Goal: Check status: Check status

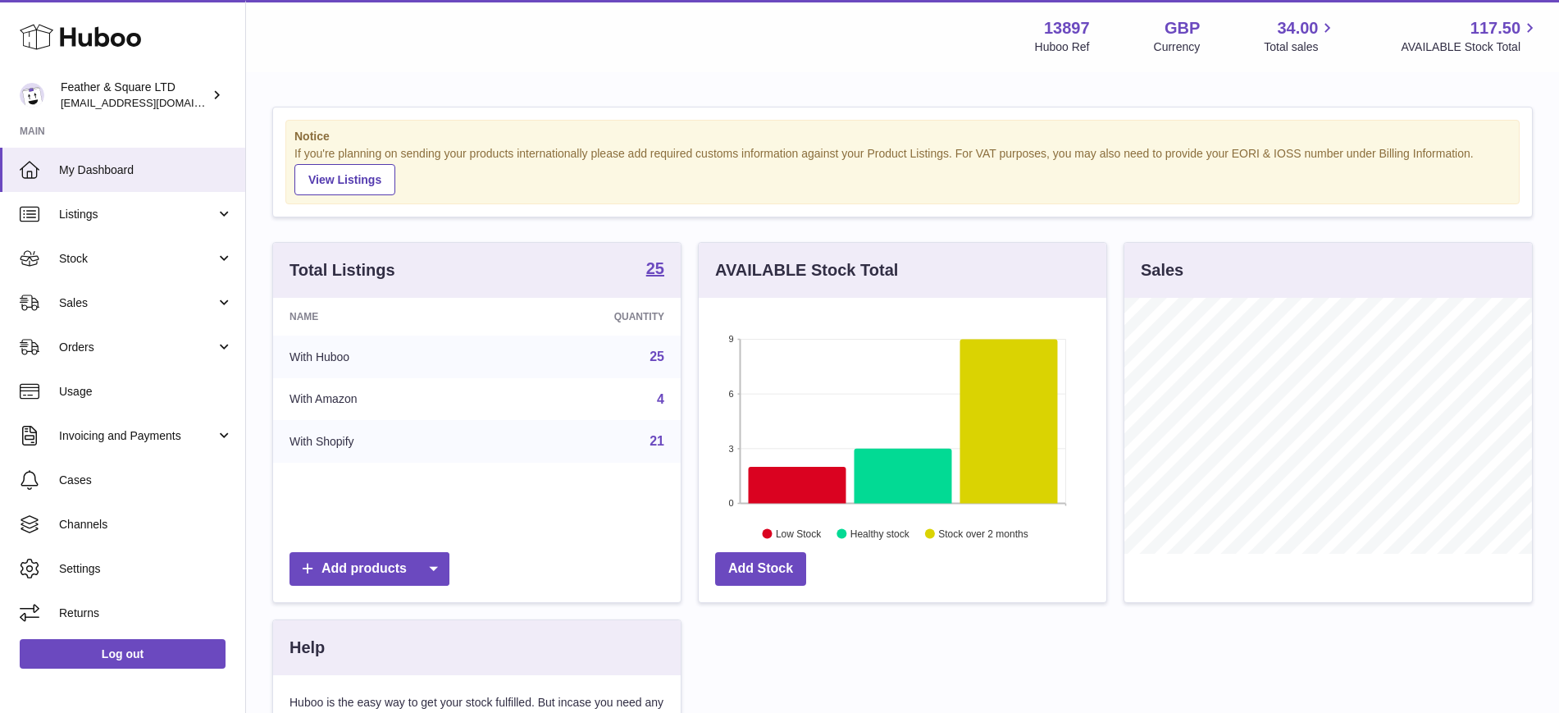
scroll to position [256, 408]
click at [181, 300] on span "Sales" at bounding box center [137, 303] width 157 height 16
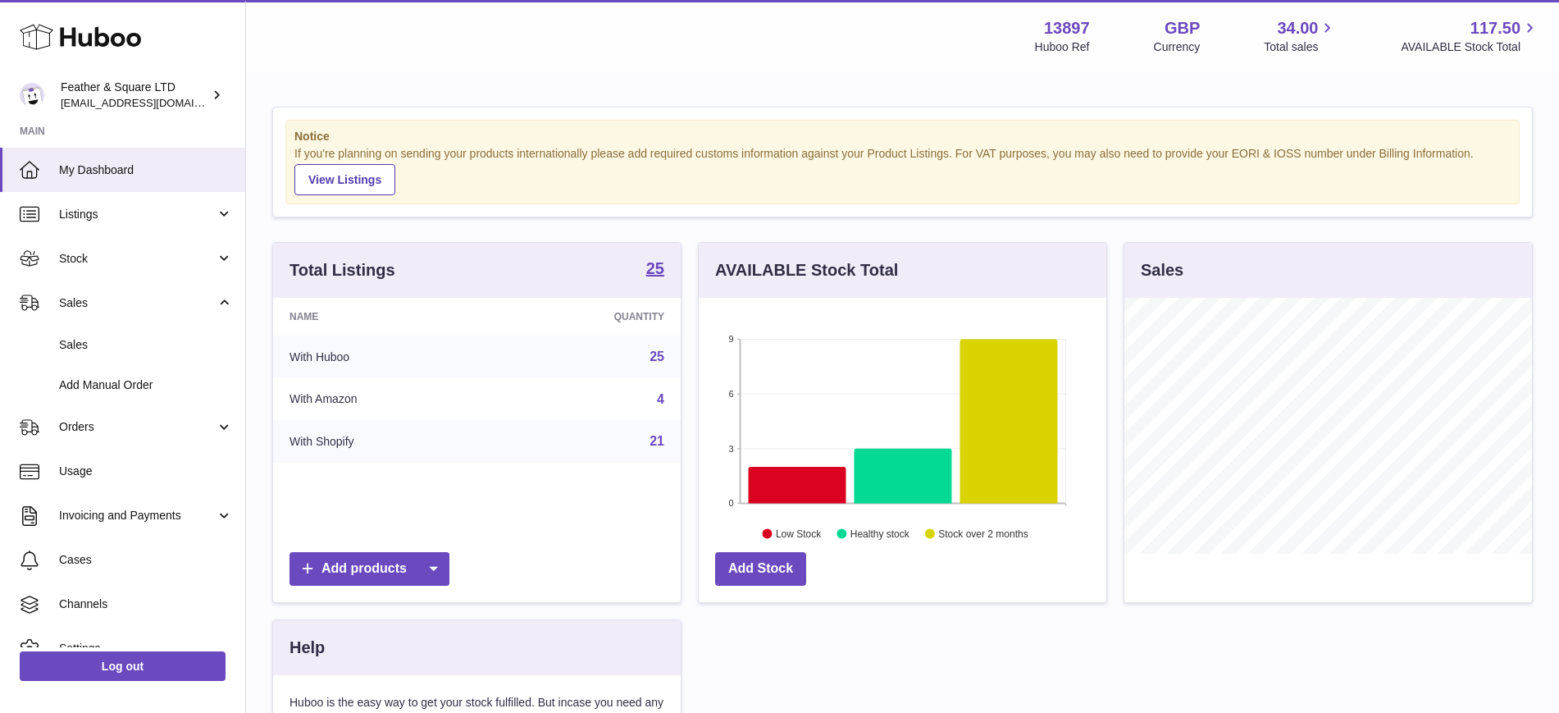
click at [171, 340] on span "Sales" at bounding box center [146, 345] width 174 height 16
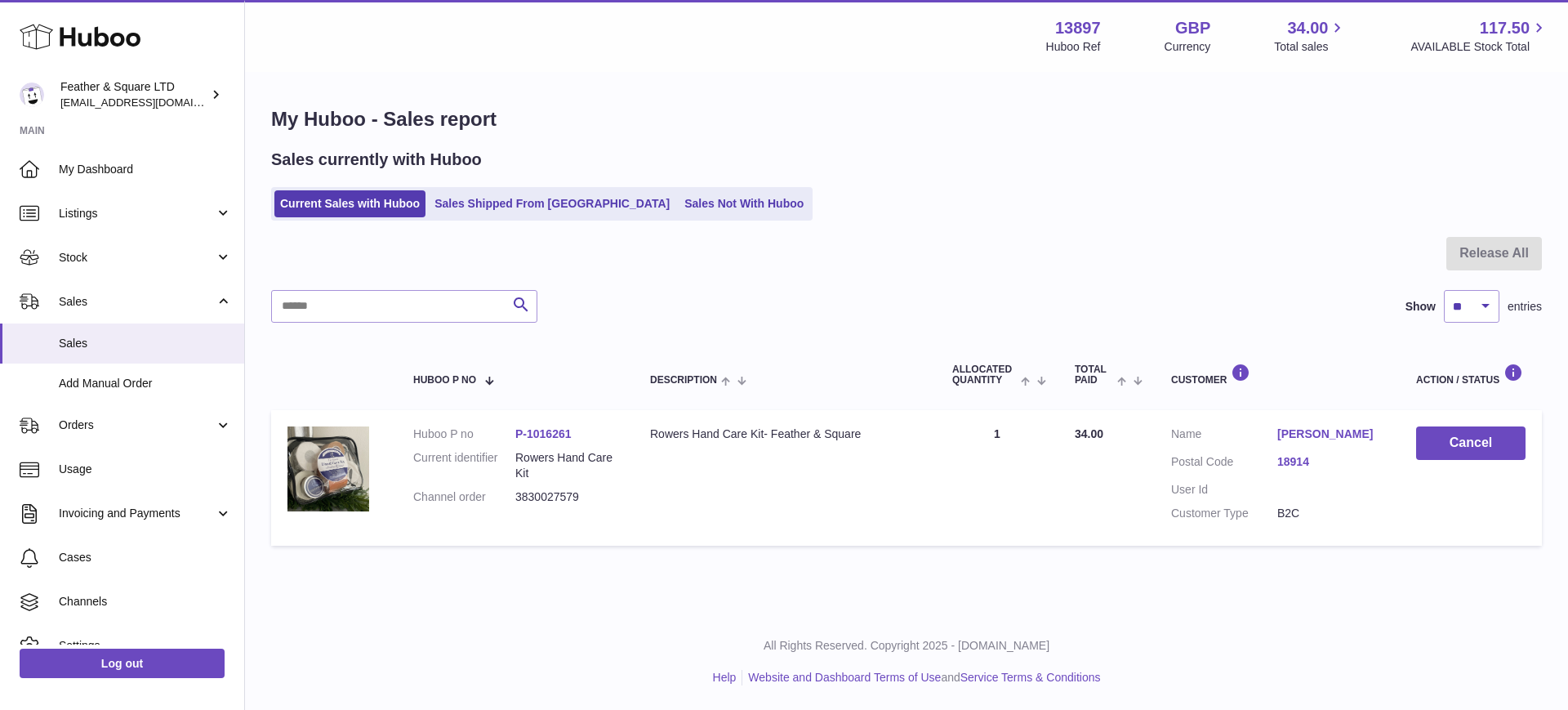
click at [82, 164] on span "My Dashboard" at bounding box center [145, 169] width 173 height 16
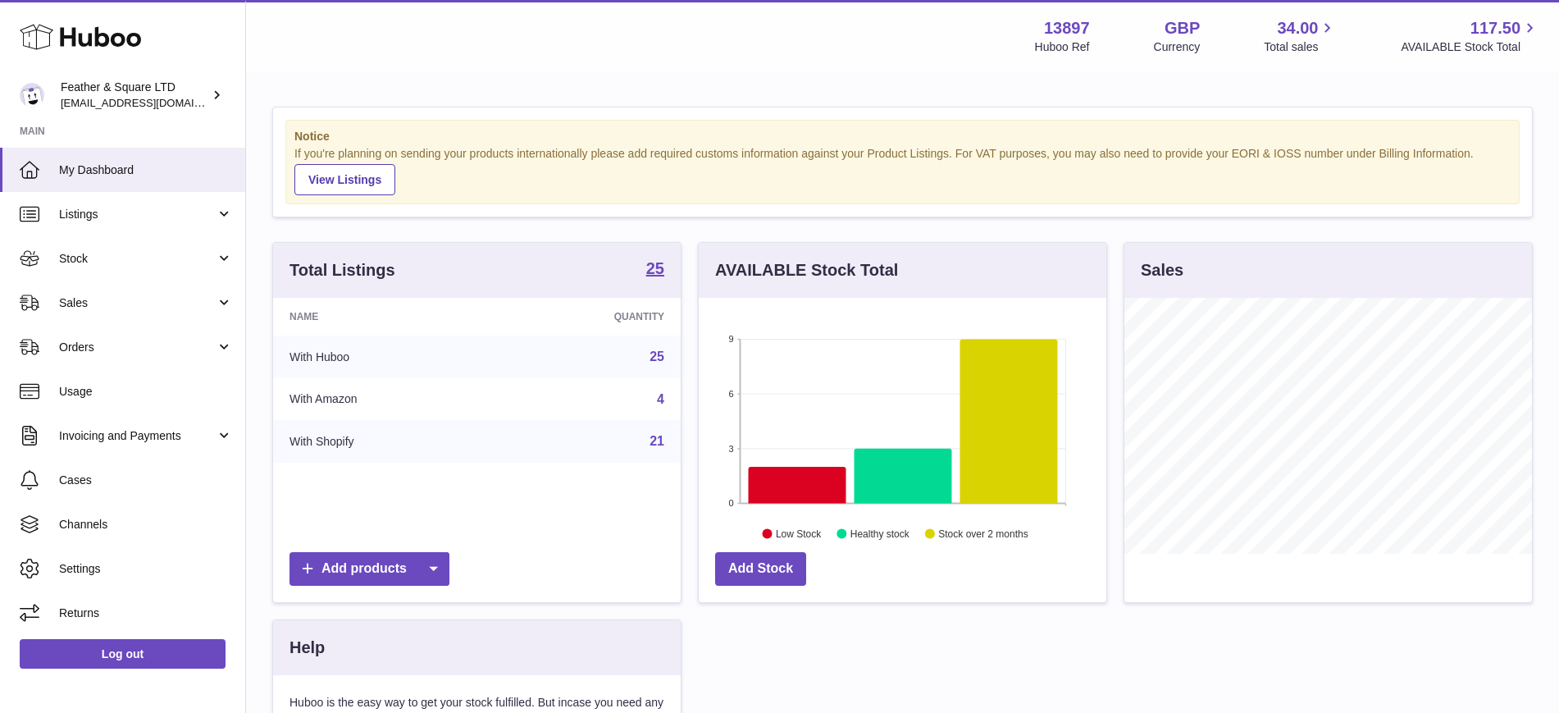
scroll to position [256, 408]
click at [1002, 386] on icon at bounding box center [1009, 421] width 98 height 164
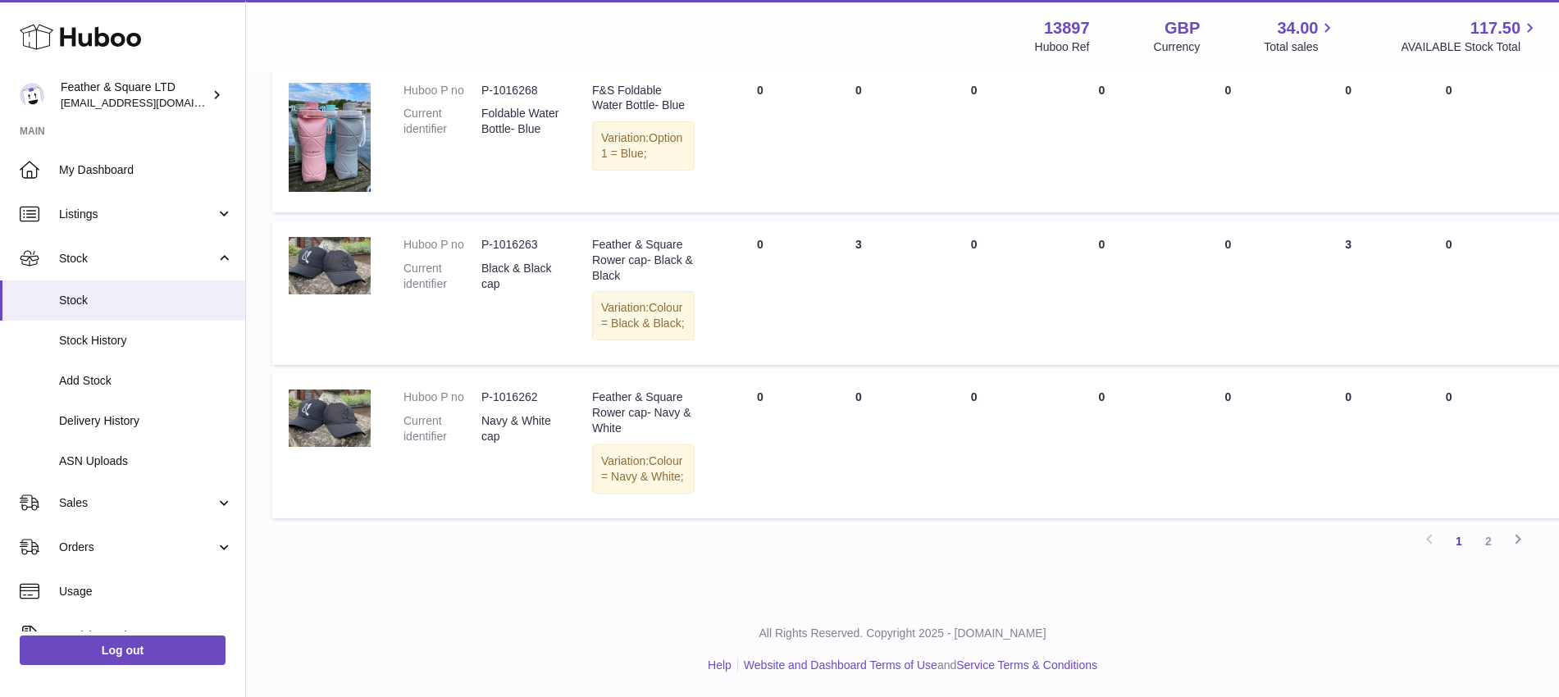
scroll to position [1398, 0]
click at [1485, 556] on link "2" at bounding box center [1489, 542] width 30 height 30
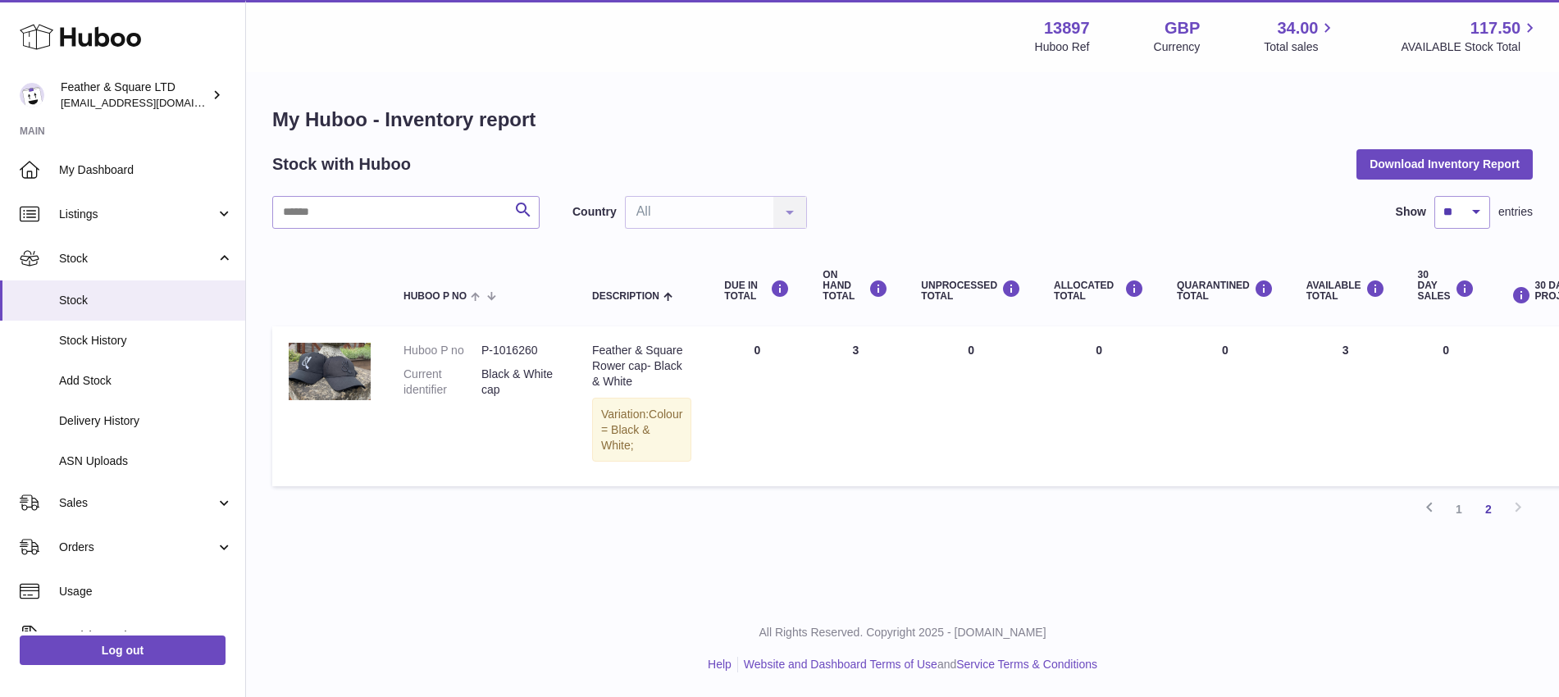
scroll to position [16, 0]
click at [1463, 522] on link "1" at bounding box center [1459, 510] width 30 height 30
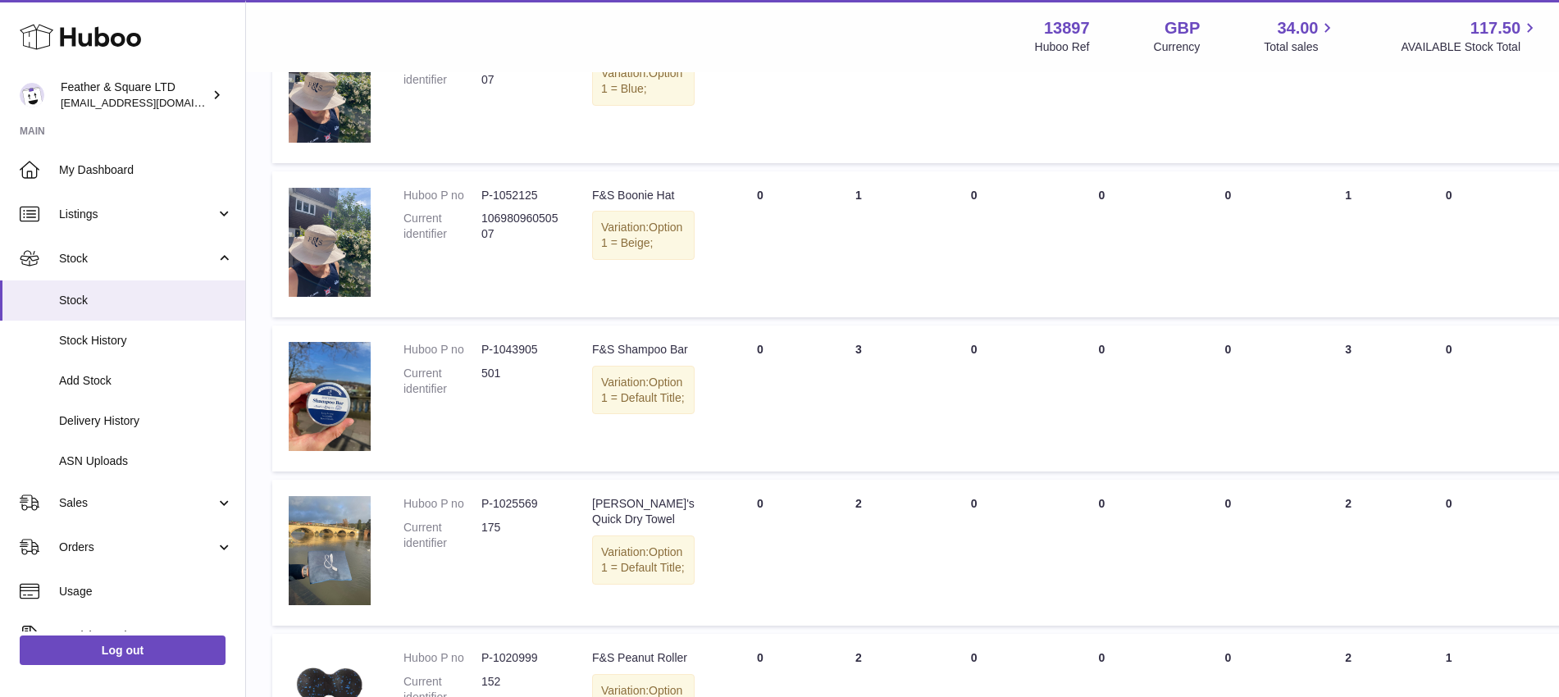
scroll to position [470, 0]
